Goal: Information Seeking & Learning: Learn about a topic

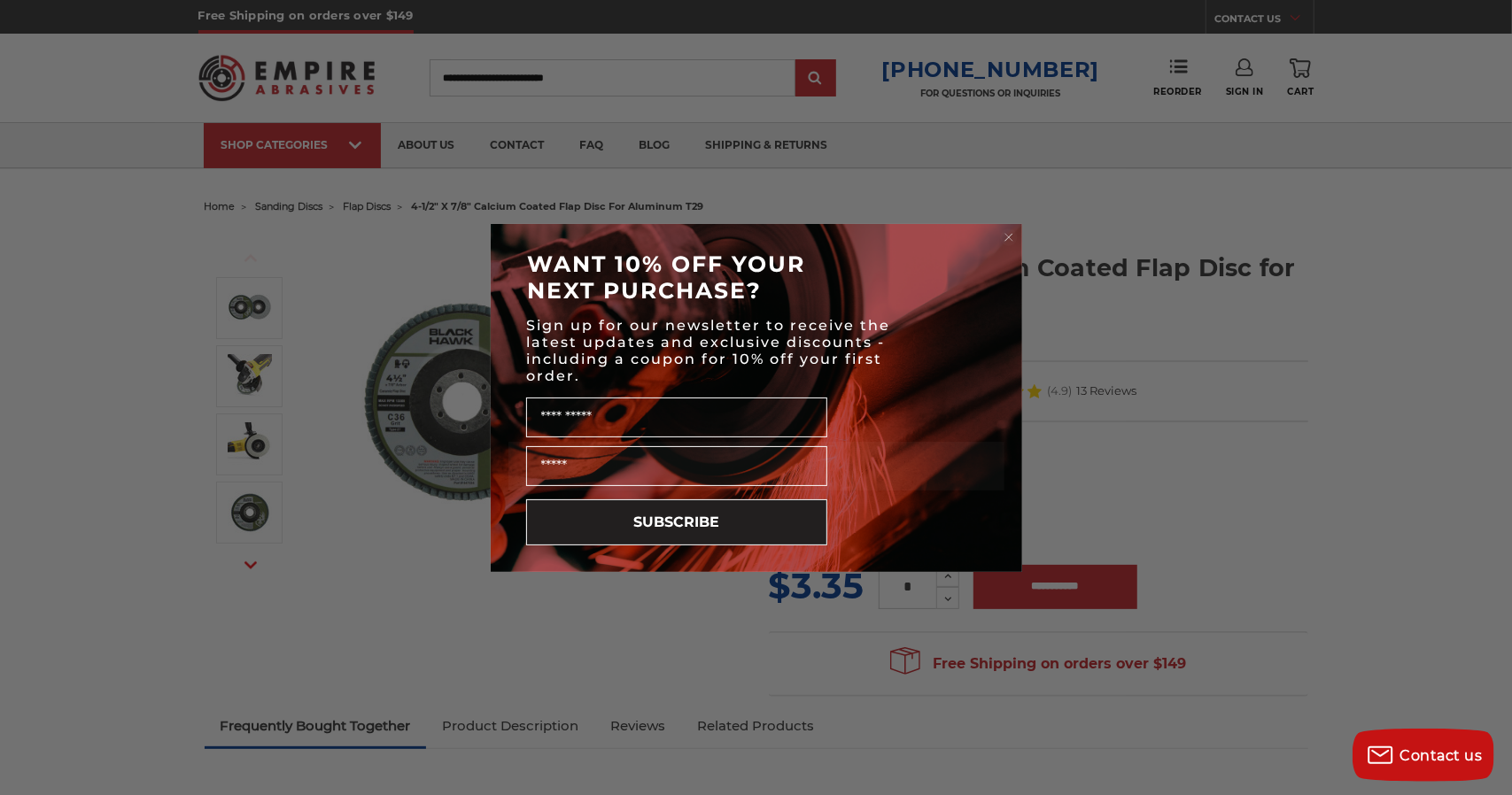
click at [1019, 235] on form "WANT 10% OFF YOUR NEXT PURCHASE? Sign up for our newsletter to receive the late…" at bounding box center [756, 398] width 532 height 348
click at [1011, 237] on circle "Close dialog" at bounding box center [1008, 237] width 17 height 17
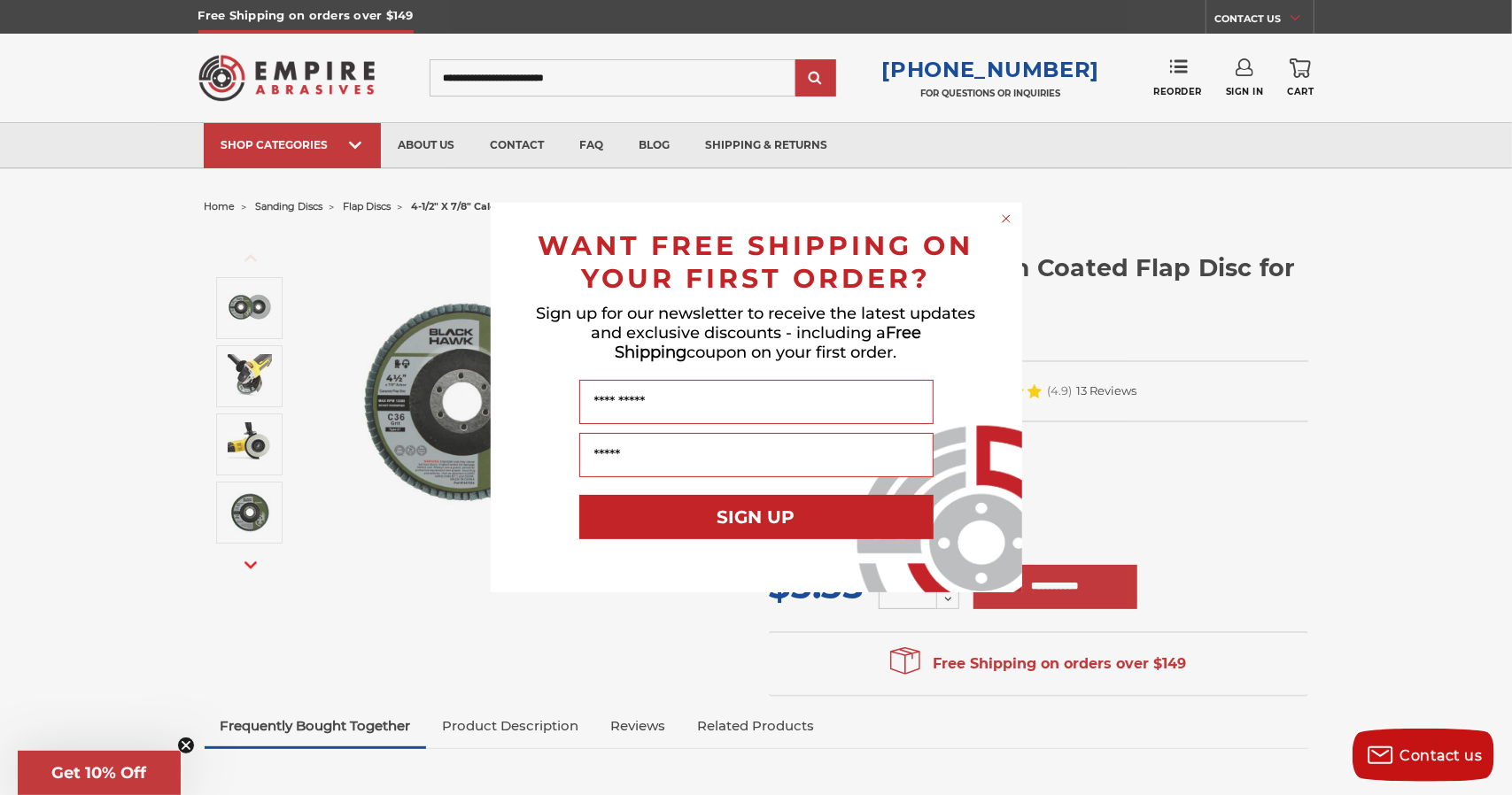
click at [997, 221] on icon "Close dialog" at bounding box center [1006, 219] width 18 height 18
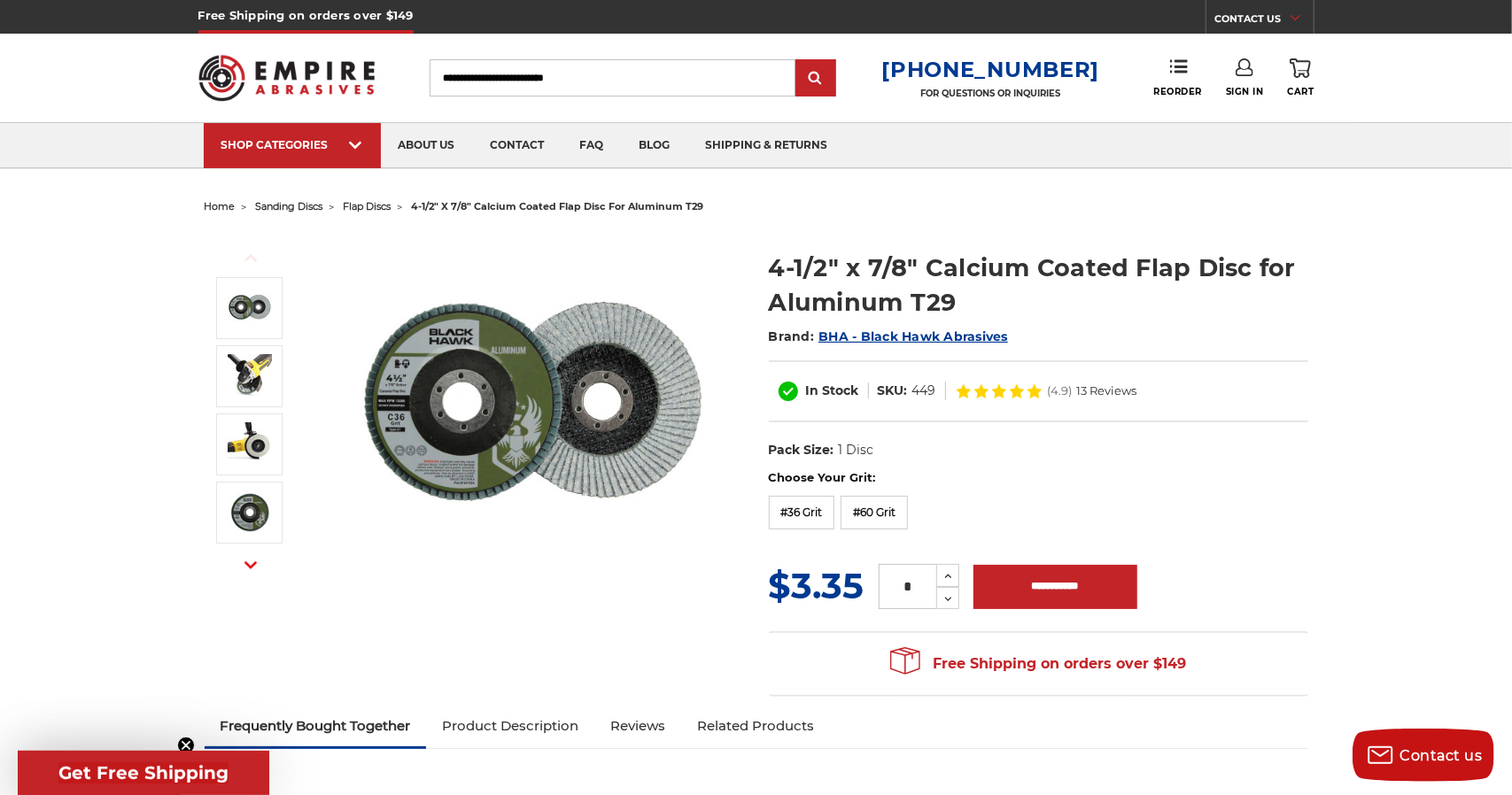
click at [1001, 242] on div "Close dialog WANT FREE SHIPPING ON YOUR FIRST ORDER? Sign up for our newsletter…" at bounding box center [756, 436] width 532 height 390
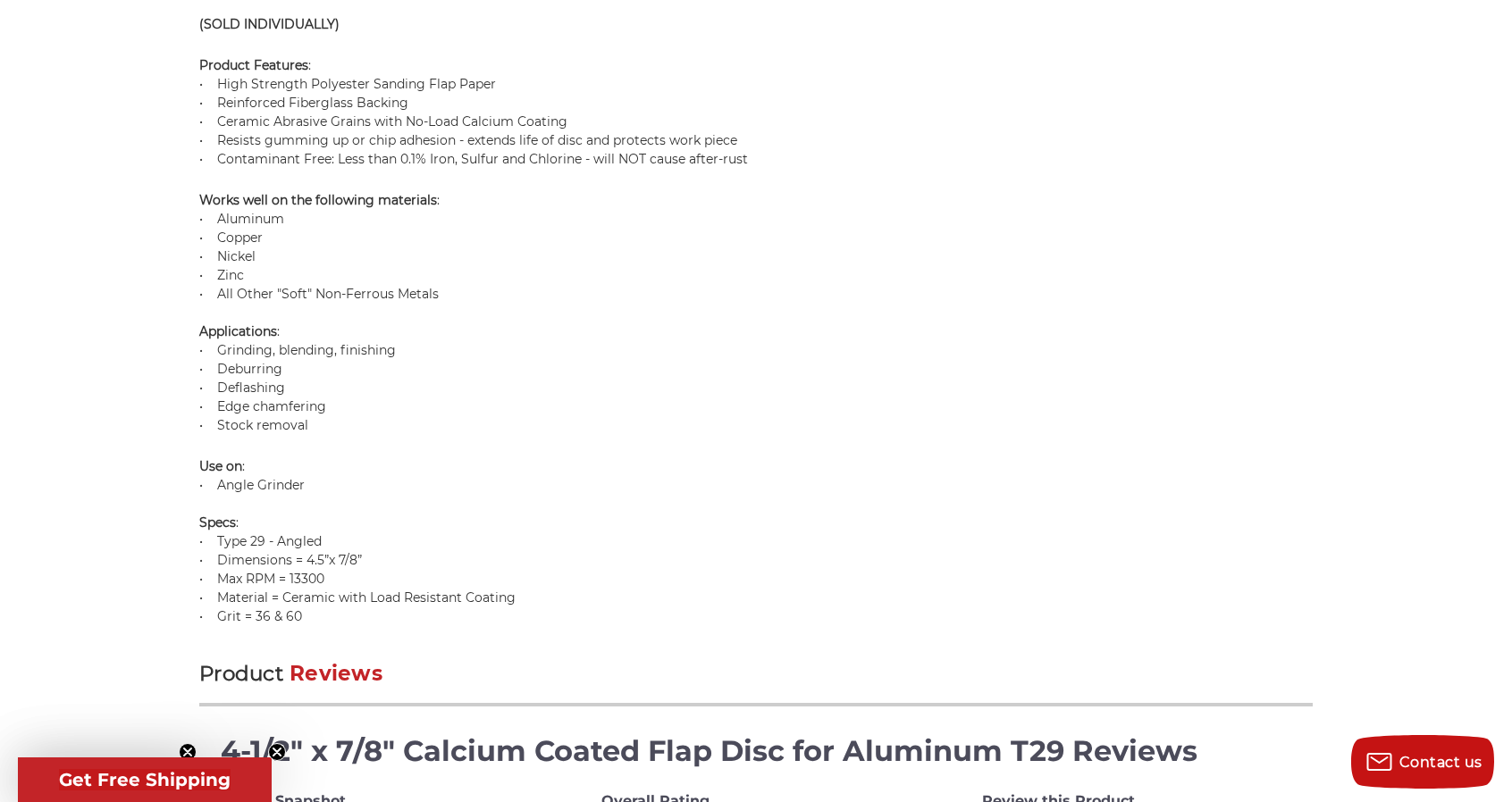
scroll to position [1518, 0]
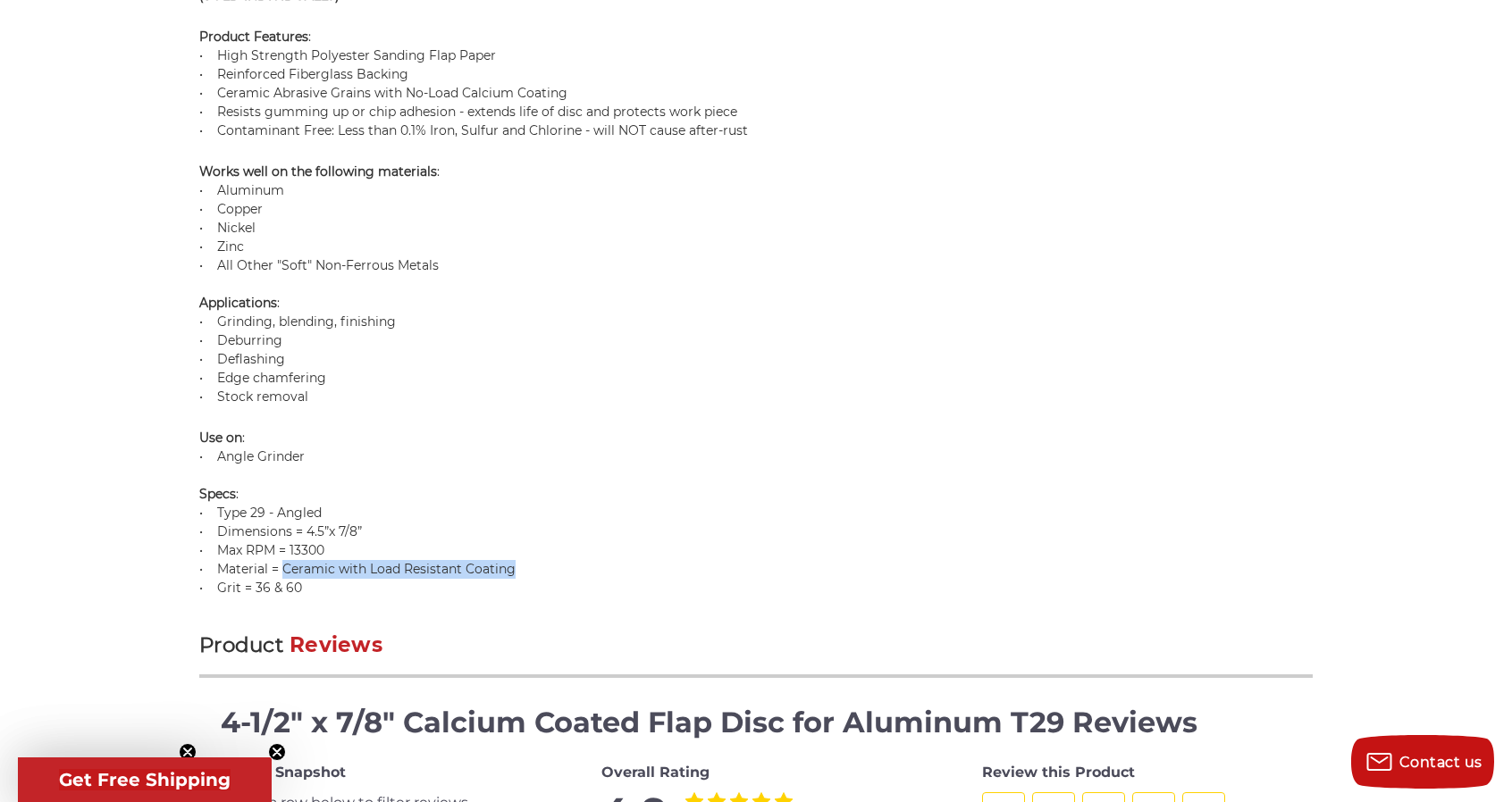
drag, startPoint x: 517, startPoint y: 561, endPoint x: 281, endPoint y: 566, distance: 236.1
click at [281, 566] on p "Use on : • Angle Grinder Specs : • Type 29 - Angled • Dimensions = 4.5”x 7/8” •…" at bounding box center [756, 513] width 1114 height 169
copy p "Ceramic with Load Resistant Coating"
